Goal: Information Seeking & Learning: Learn about a topic

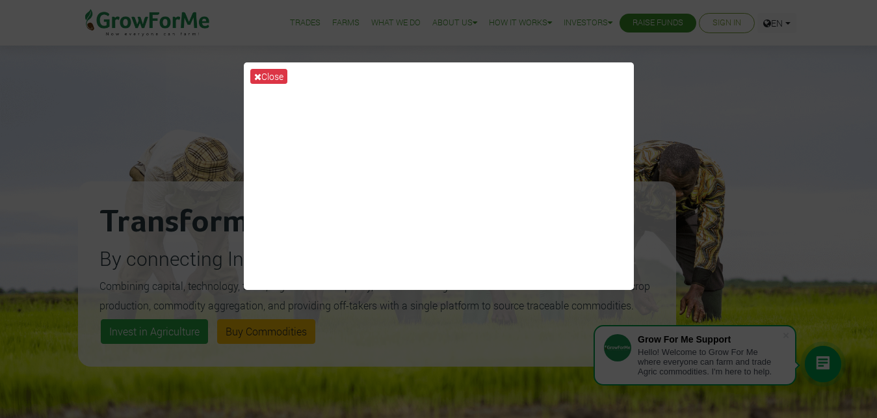
click at [722, 103] on div "Close" at bounding box center [438, 209] width 877 height 418
click at [268, 70] on button "Close" at bounding box center [268, 76] width 37 height 15
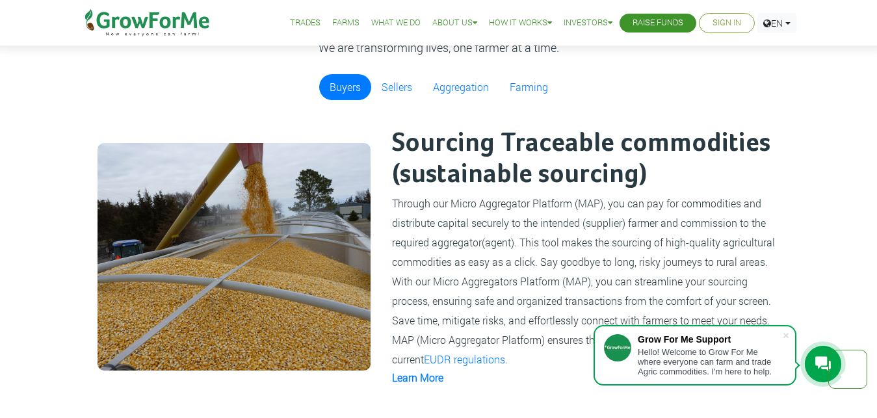
scroll to position [729, 0]
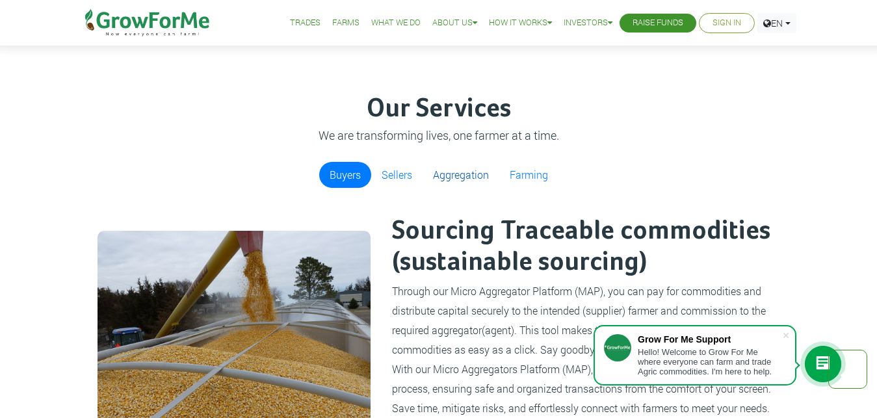
click at [446, 175] on link "Aggregation" at bounding box center [460, 175] width 77 height 26
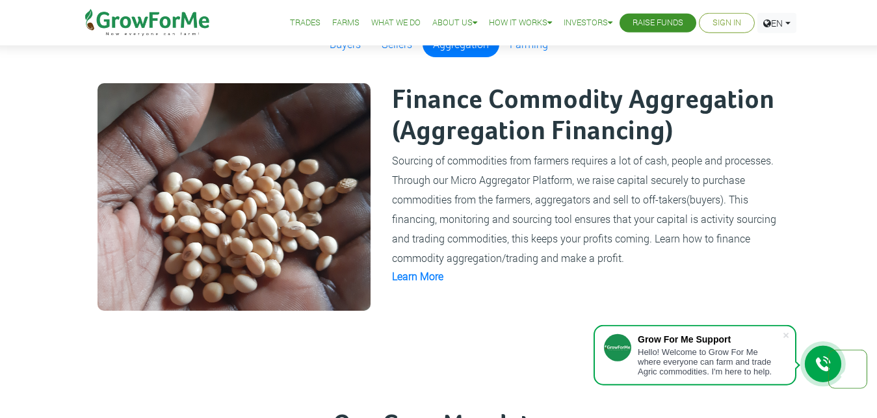
scroll to position [862, 0]
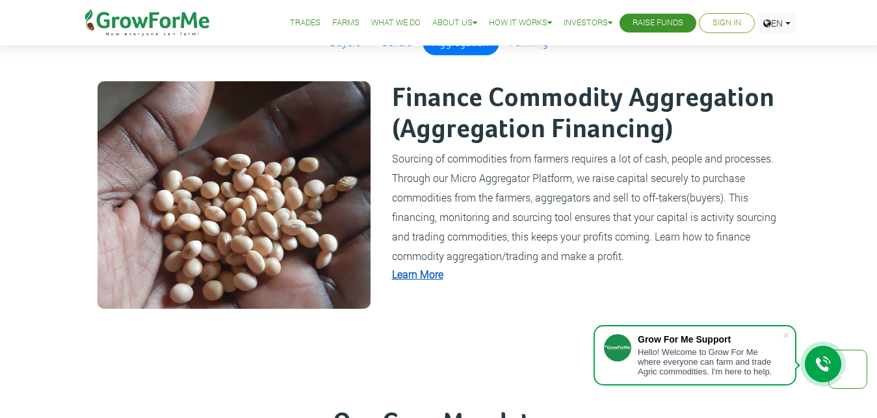
click at [434, 273] on link "Learn More" at bounding box center [417, 274] width 51 height 14
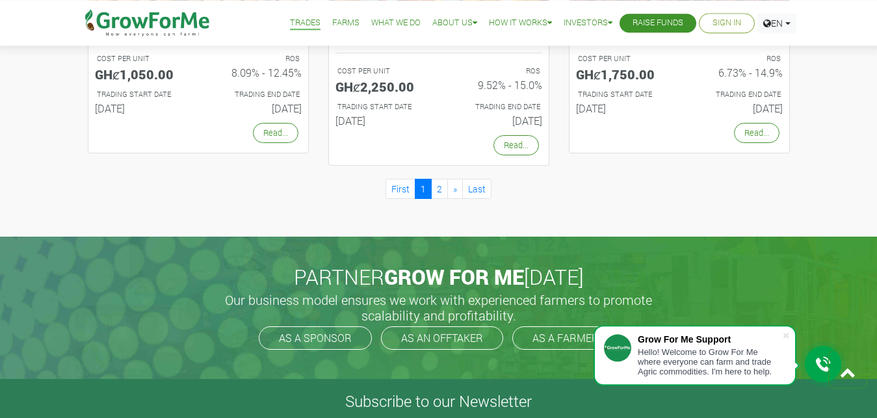
scroll to position [1326, 0]
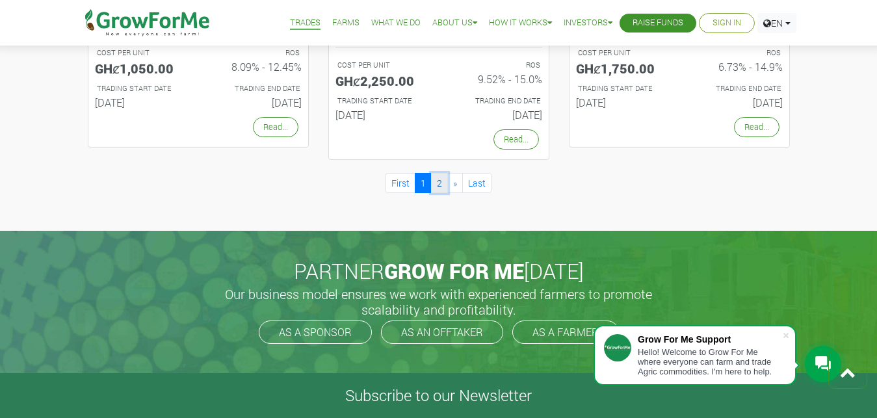
click at [439, 185] on link "2" at bounding box center [439, 183] width 17 height 20
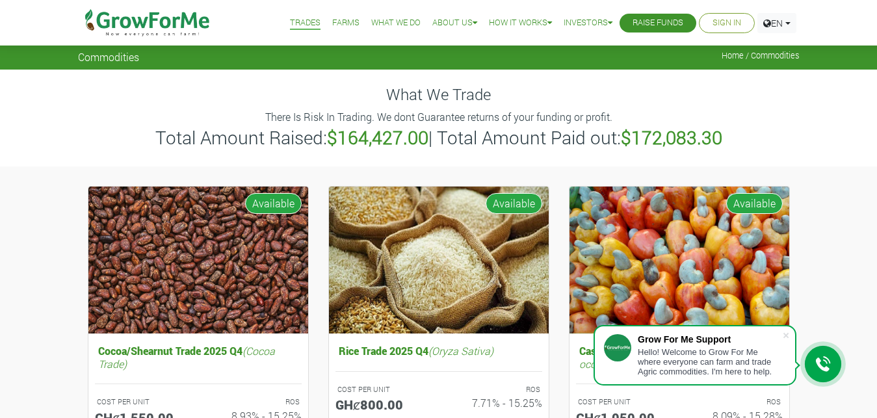
scroll to position [133, 0]
